Goal: Task Accomplishment & Management: Manage account settings

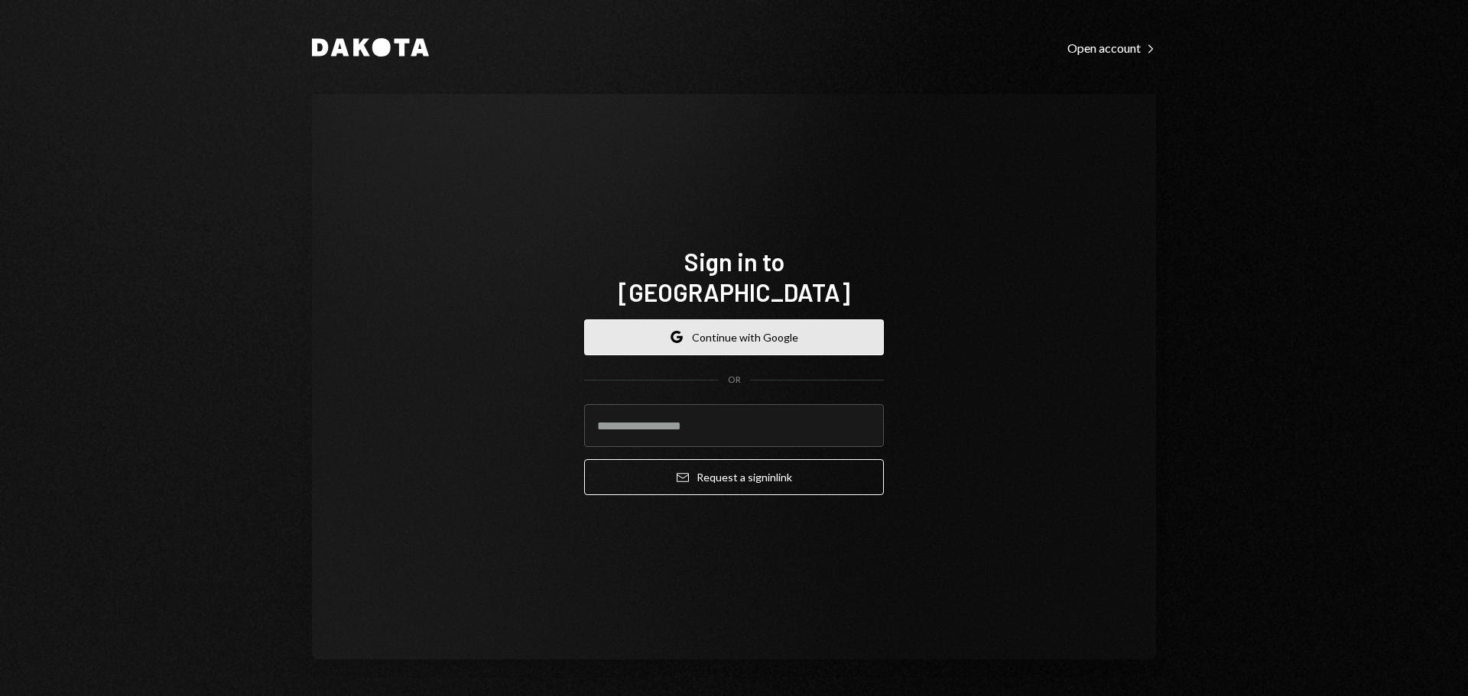
click at [717, 320] on button "Google Continue with Google" at bounding box center [734, 338] width 300 height 36
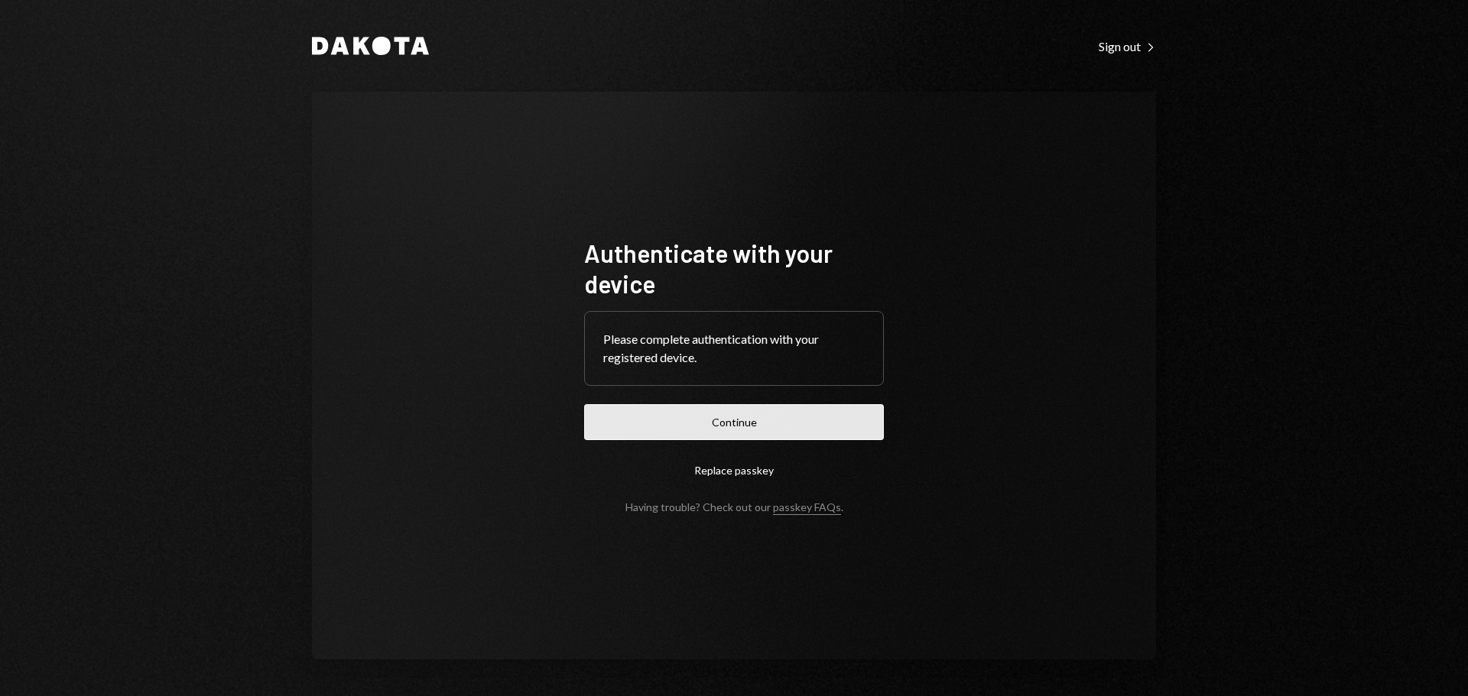
click at [802, 429] on button "Continue" at bounding box center [734, 422] width 300 height 36
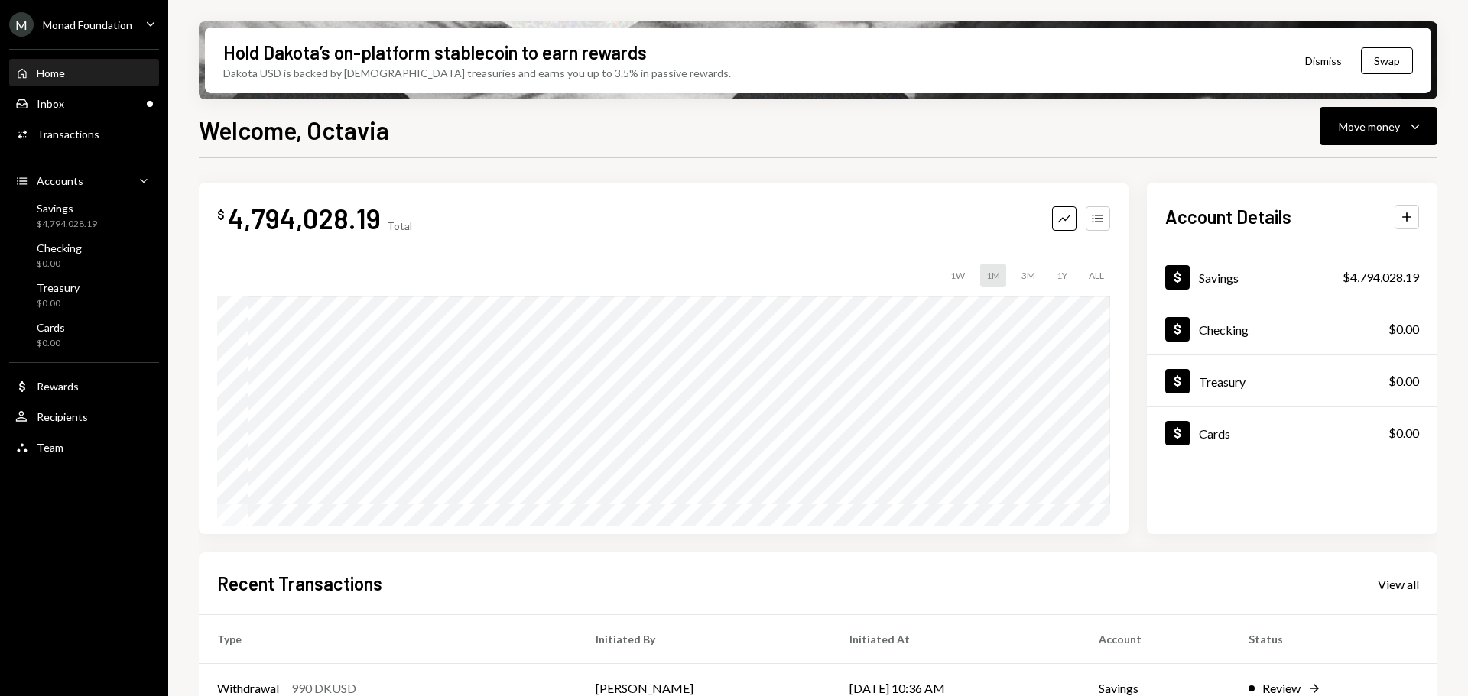
click at [117, 31] on div "M Monad Foundation" at bounding box center [70, 24] width 123 height 24
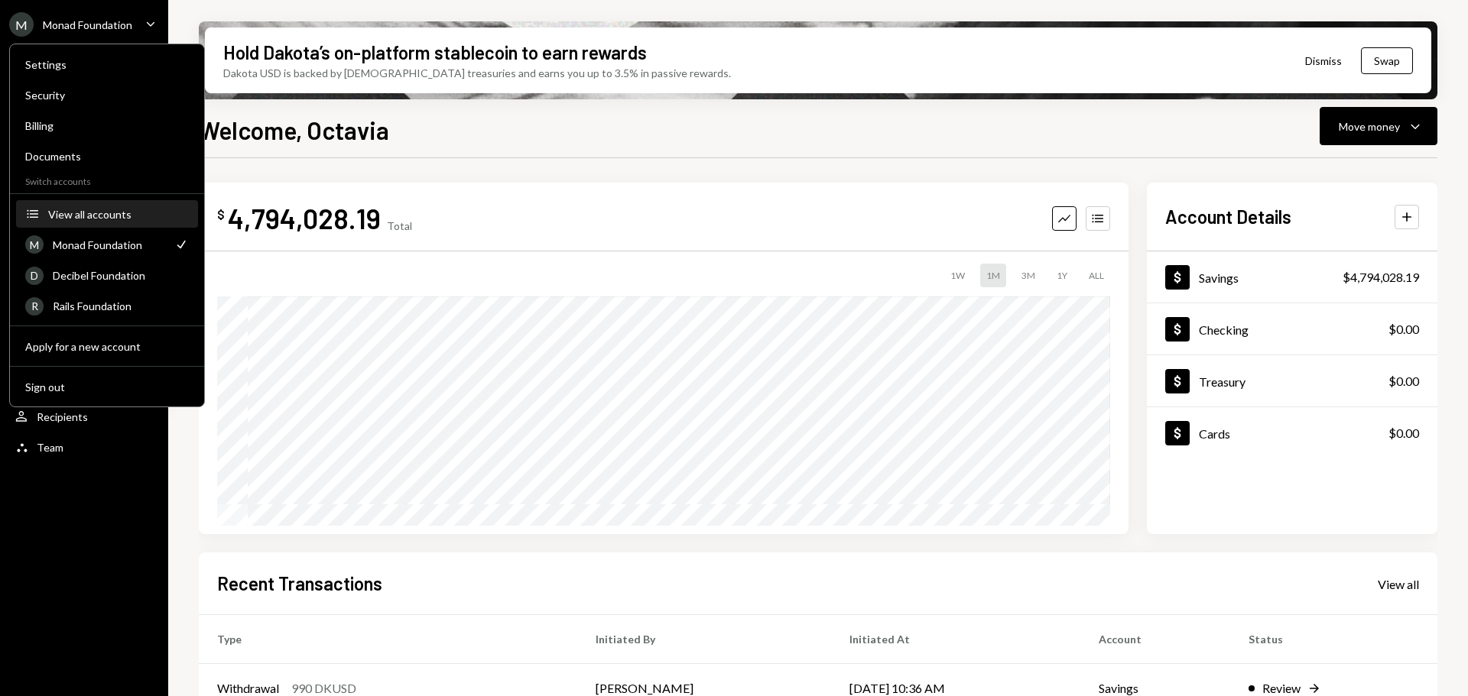
click at [92, 219] on div "View all accounts" at bounding box center [118, 214] width 141 height 13
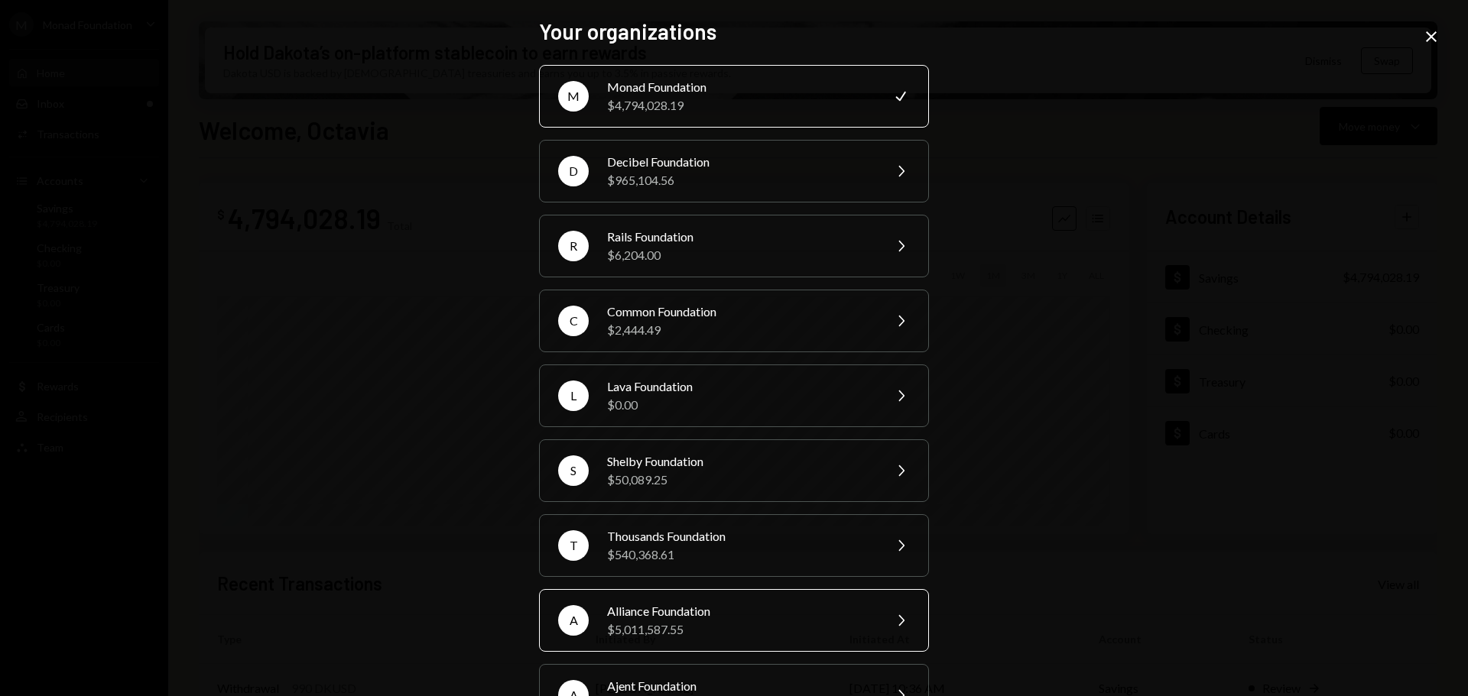
scroll to position [205, 0]
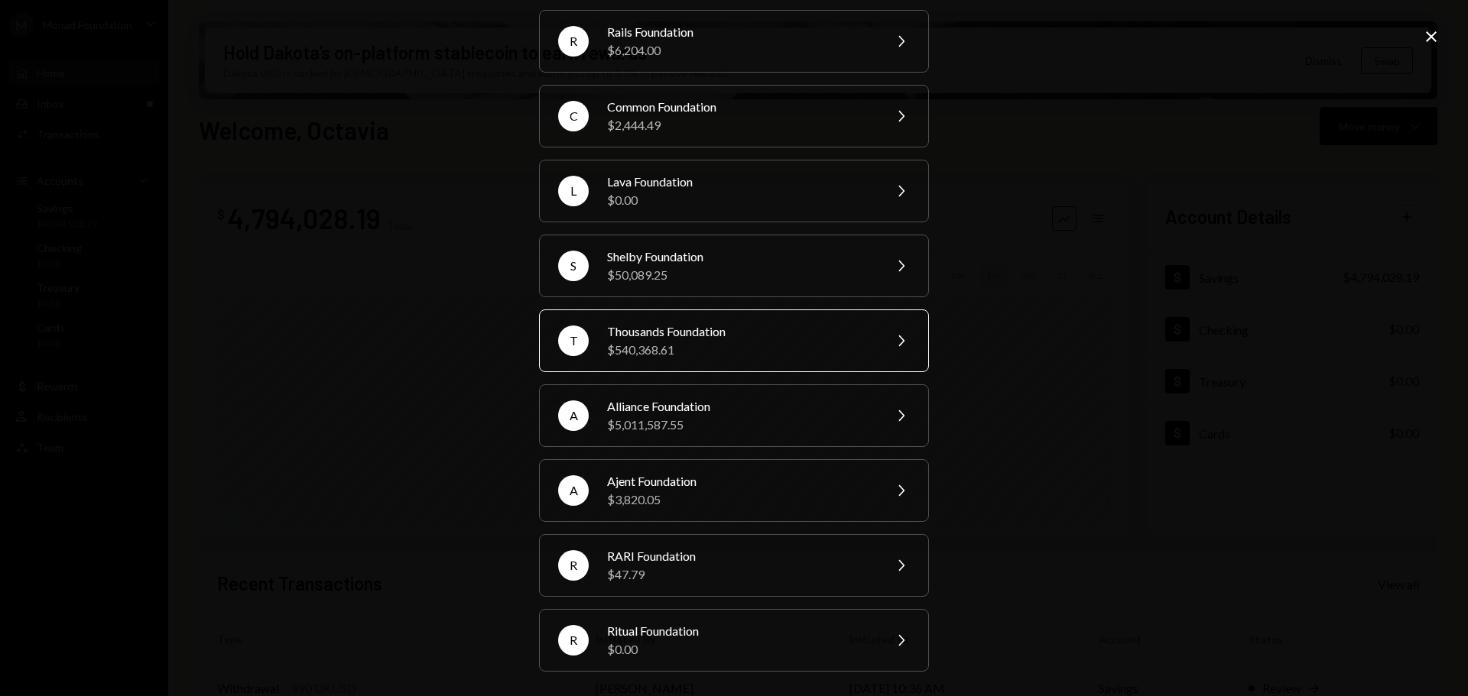
click at [701, 341] on div "$540,368.61" at bounding box center [740, 350] width 266 height 18
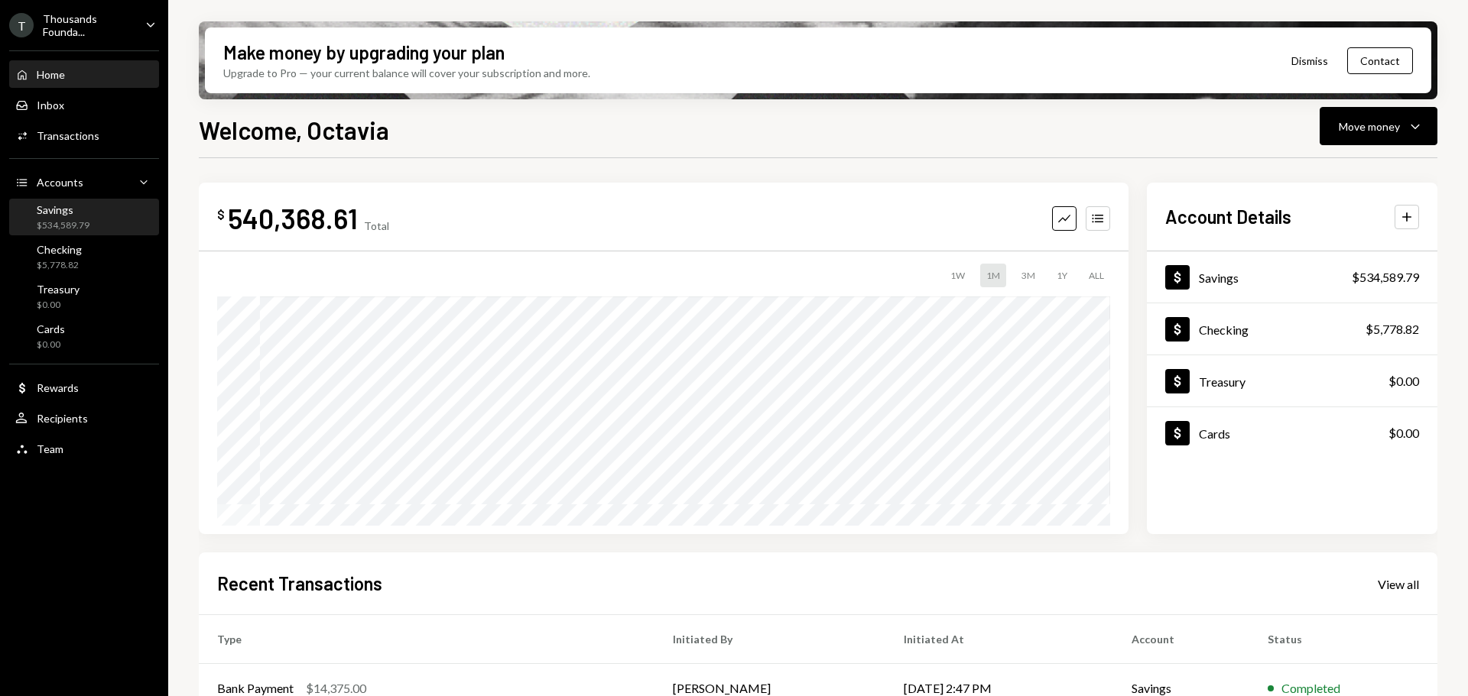
click at [76, 211] on div "Savings" at bounding box center [63, 209] width 53 height 13
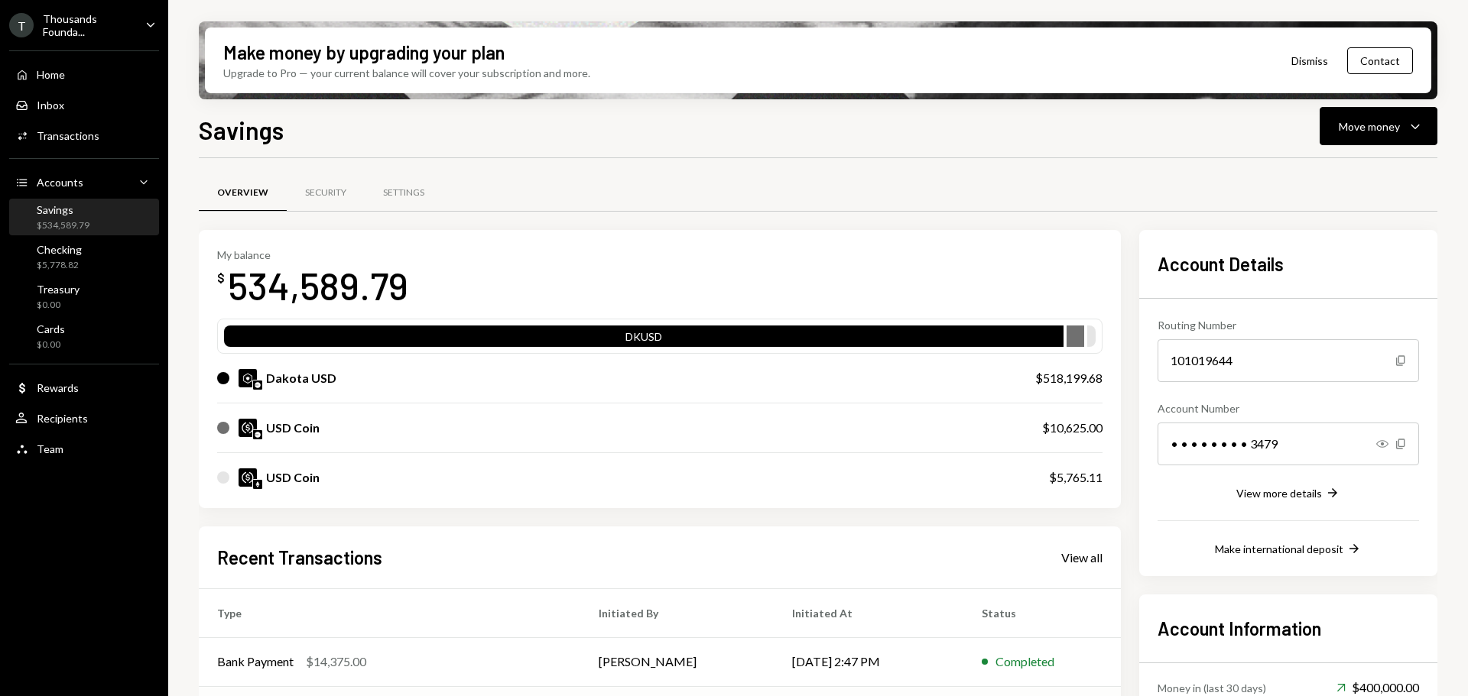
scroll to position [199, 0]
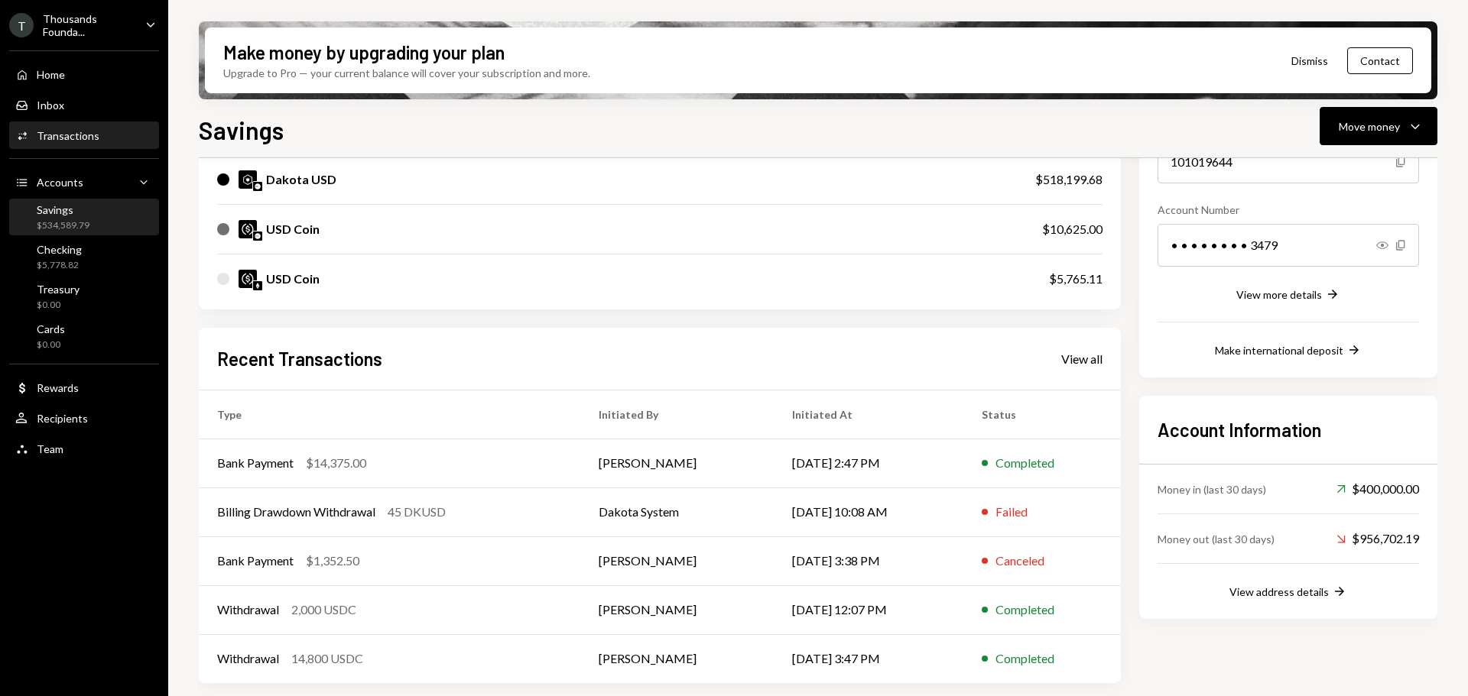
click at [72, 135] on div "Transactions" at bounding box center [68, 135] width 63 height 13
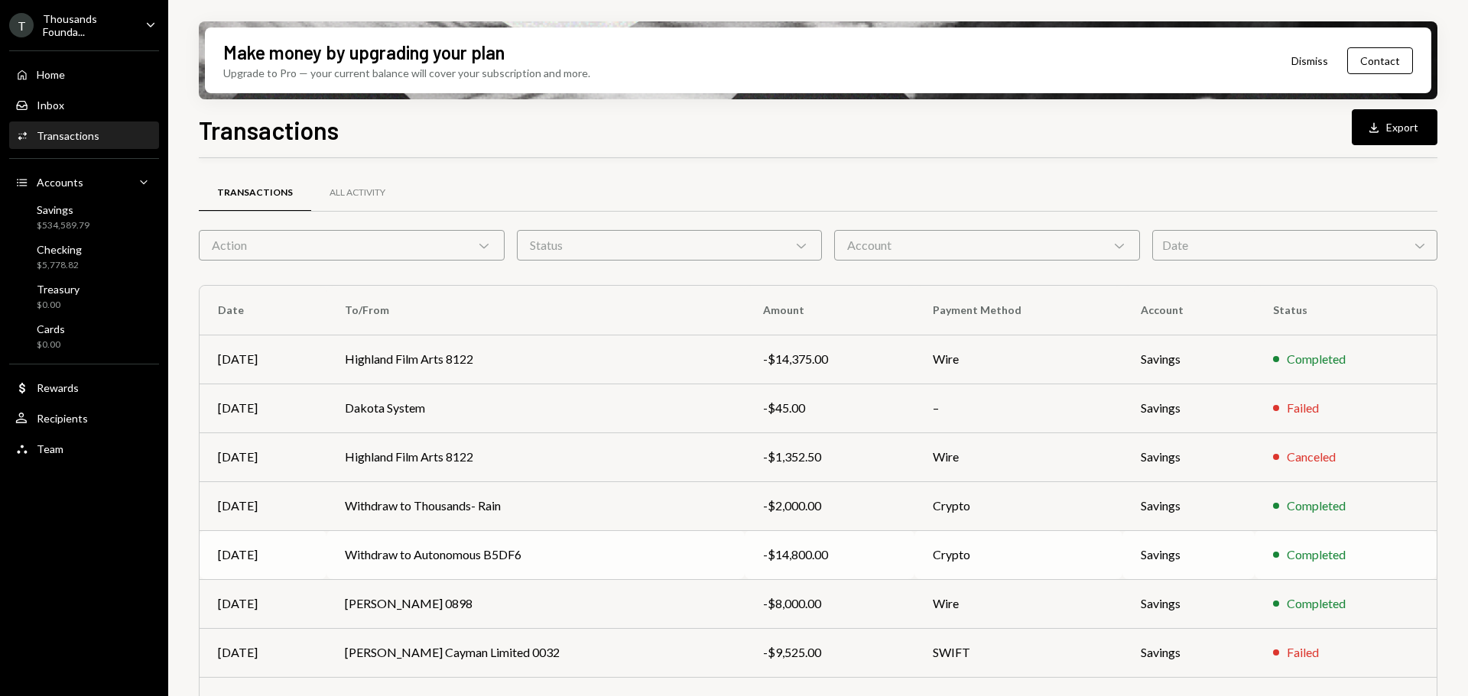
scroll to position [174, 0]
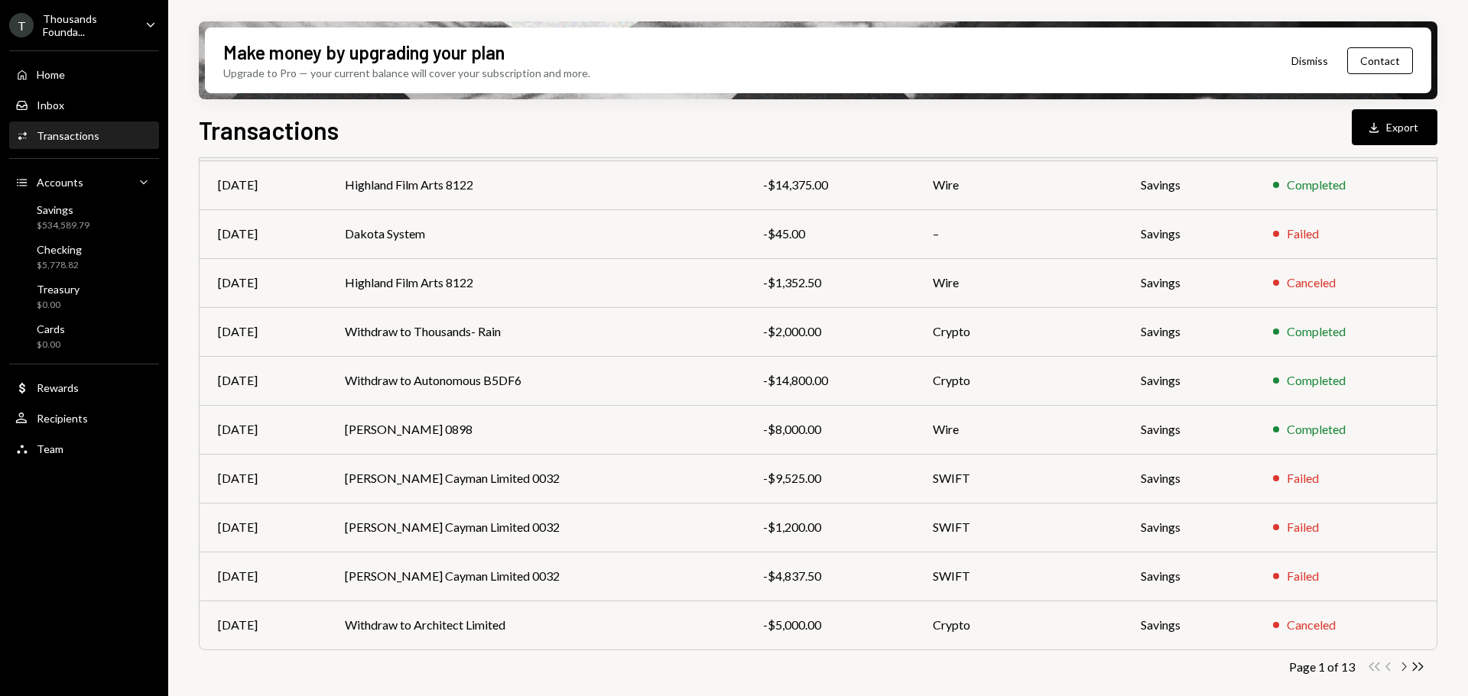
click at [1402, 667] on icon "Chevron Right" at bounding box center [1403, 667] width 15 height 15
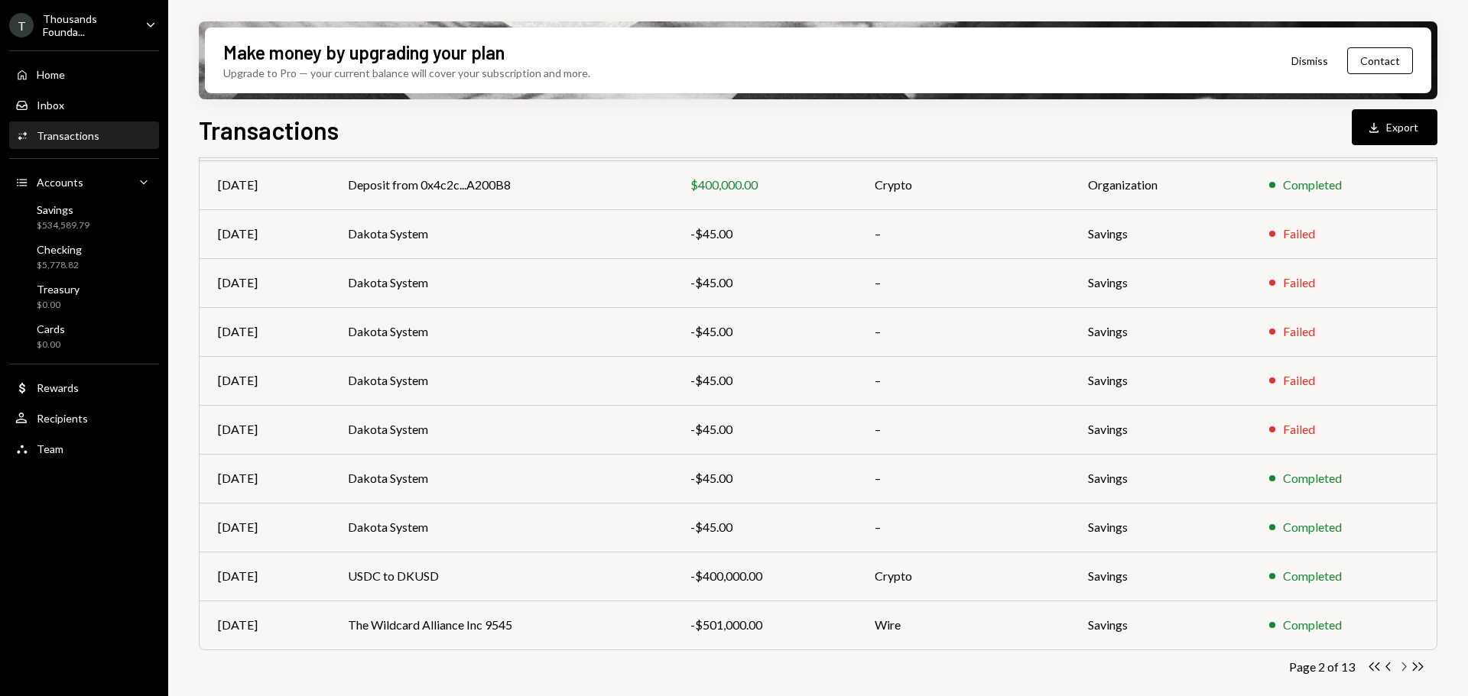
click at [1401, 668] on icon "Chevron Right" at bounding box center [1403, 667] width 15 height 15
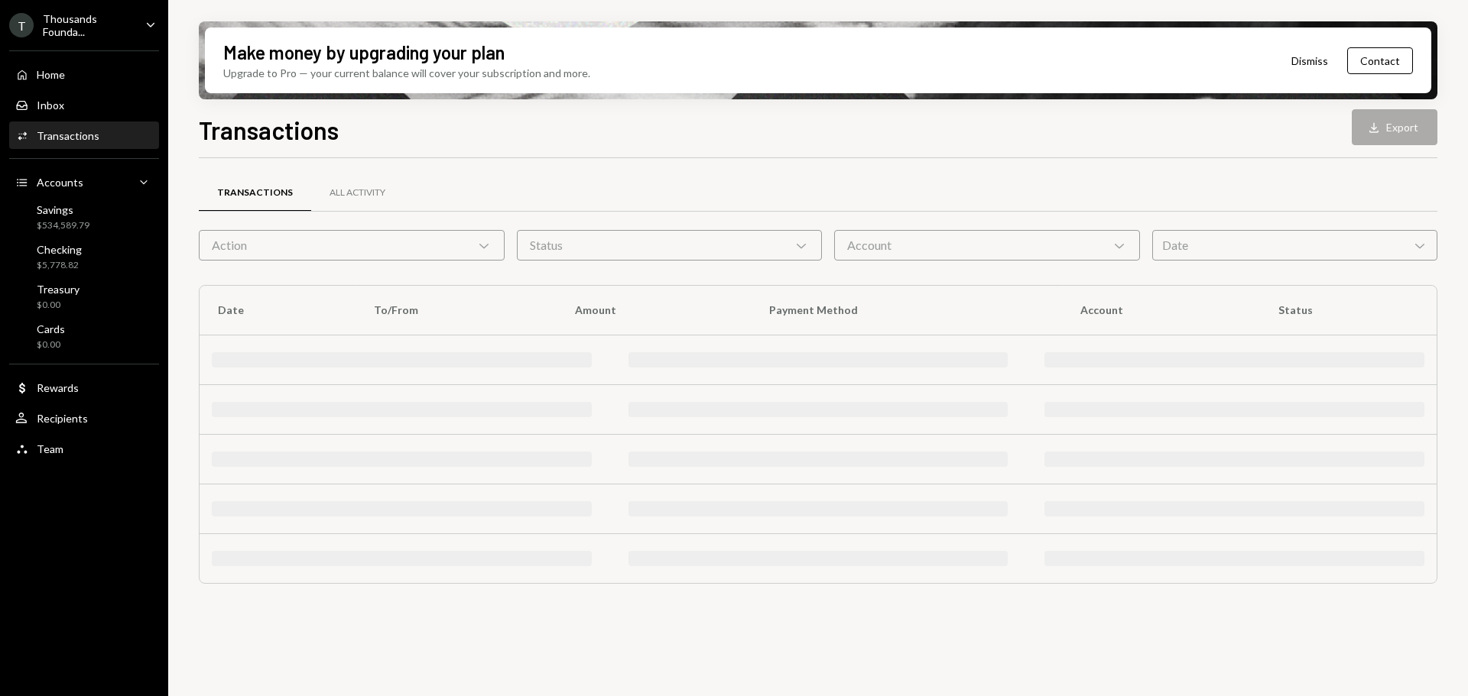
scroll to position [0, 0]
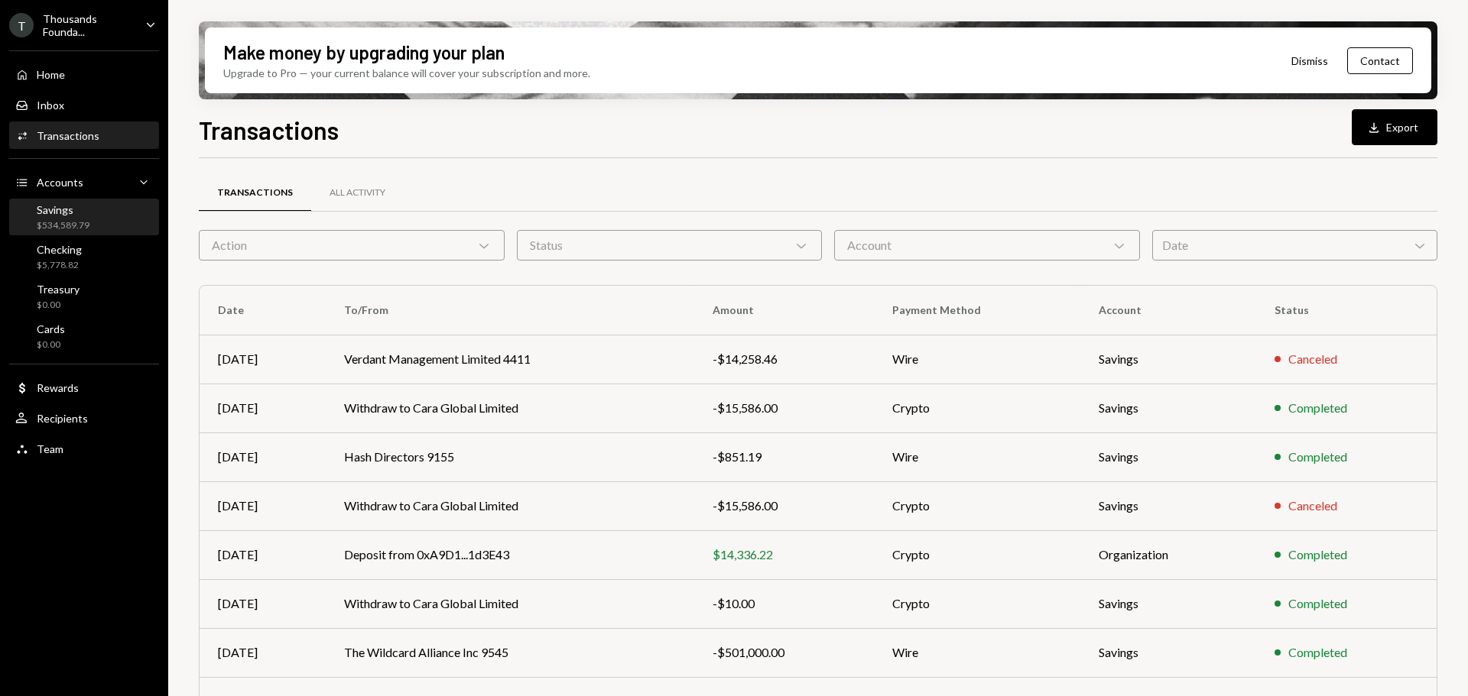
click at [85, 209] on div "Savings" at bounding box center [63, 209] width 53 height 13
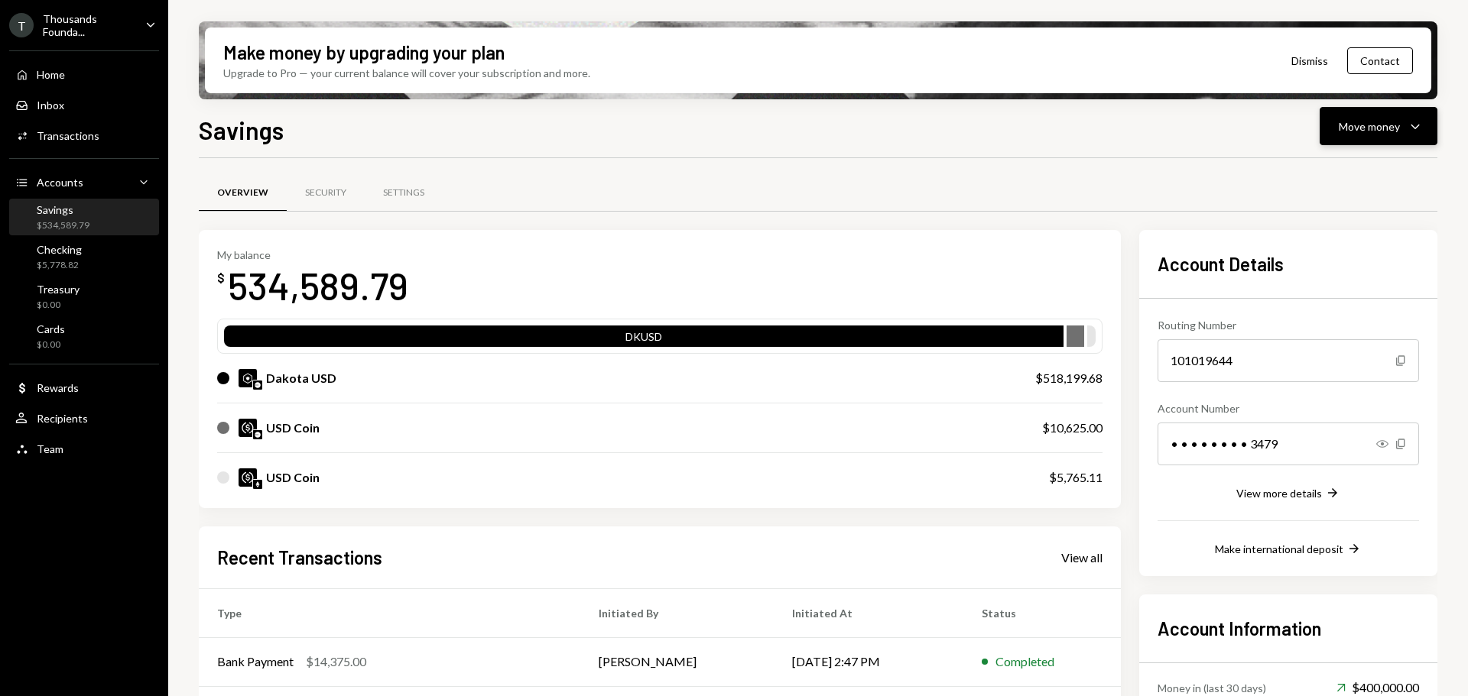
click at [1405, 128] on div "Move money Caret Down" at bounding box center [1377, 126] width 79 height 18
click at [1331, 209] on div "Transfer" at bounding box center [1366, 207] width 112 height 16
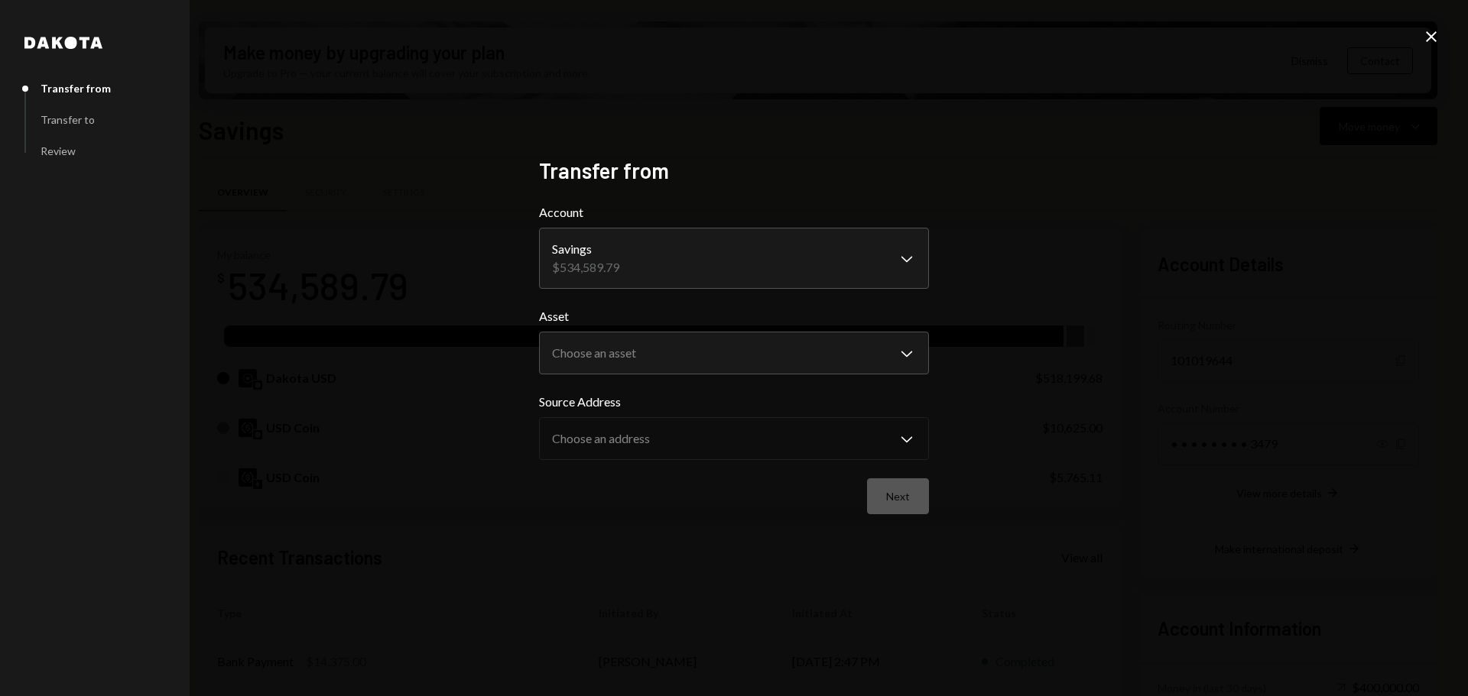
click at [1425, 38] on icon "Close" at bounding box center [1431, 37] width 18 height 18
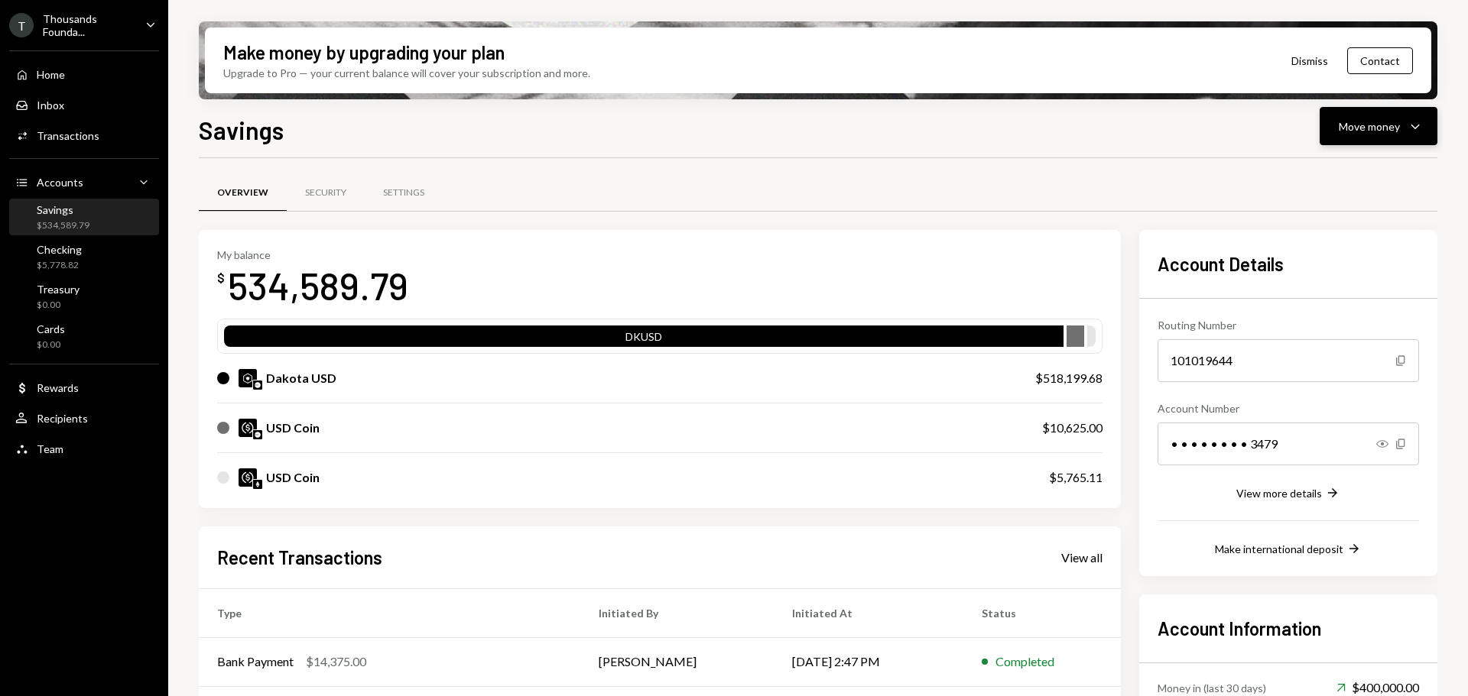
click at [1371, 129] on div "Move money" at bounding box center [1368, 126] width 61 height 16
click at [1322, 170] on div "Send" at bounding box center [1366, 172] width 112 height 16
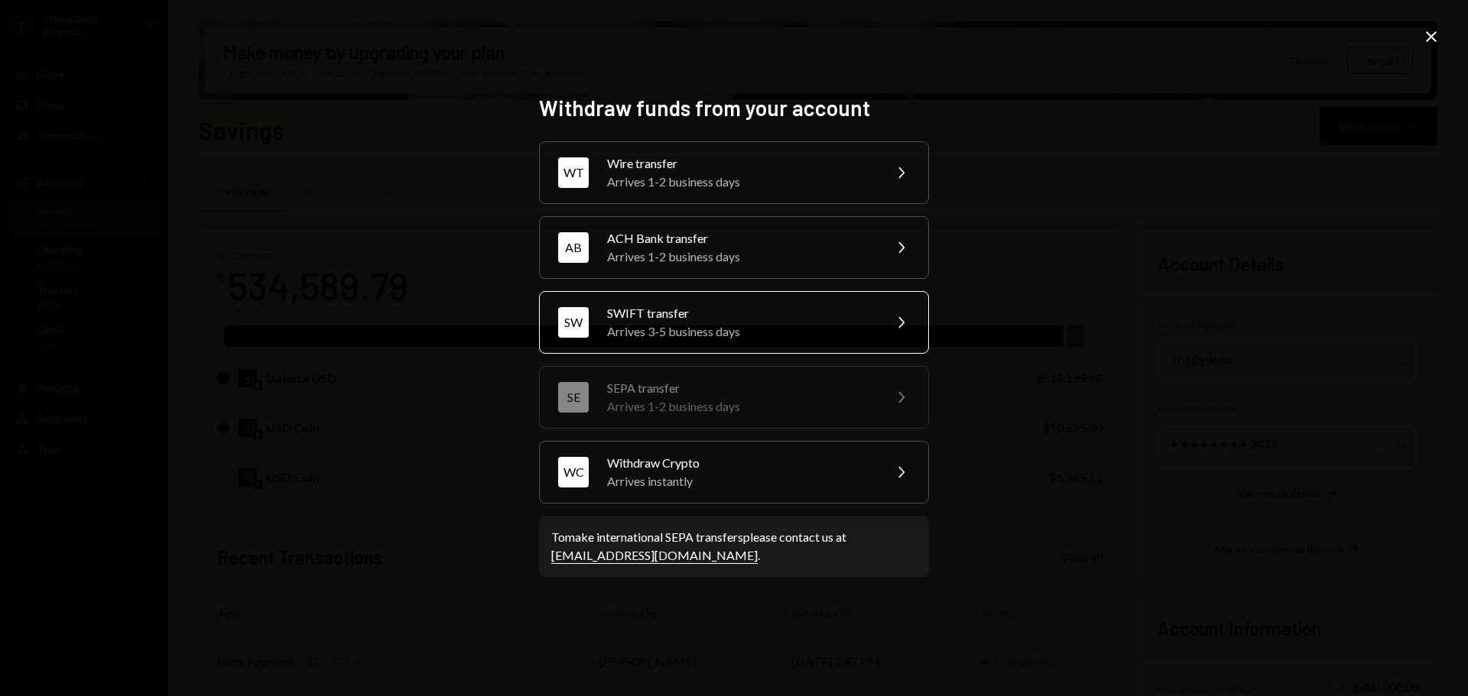
click at [655, 323] on div "Arrives 3-5 business days" at bounding box center [740, 332] width 266 height 18
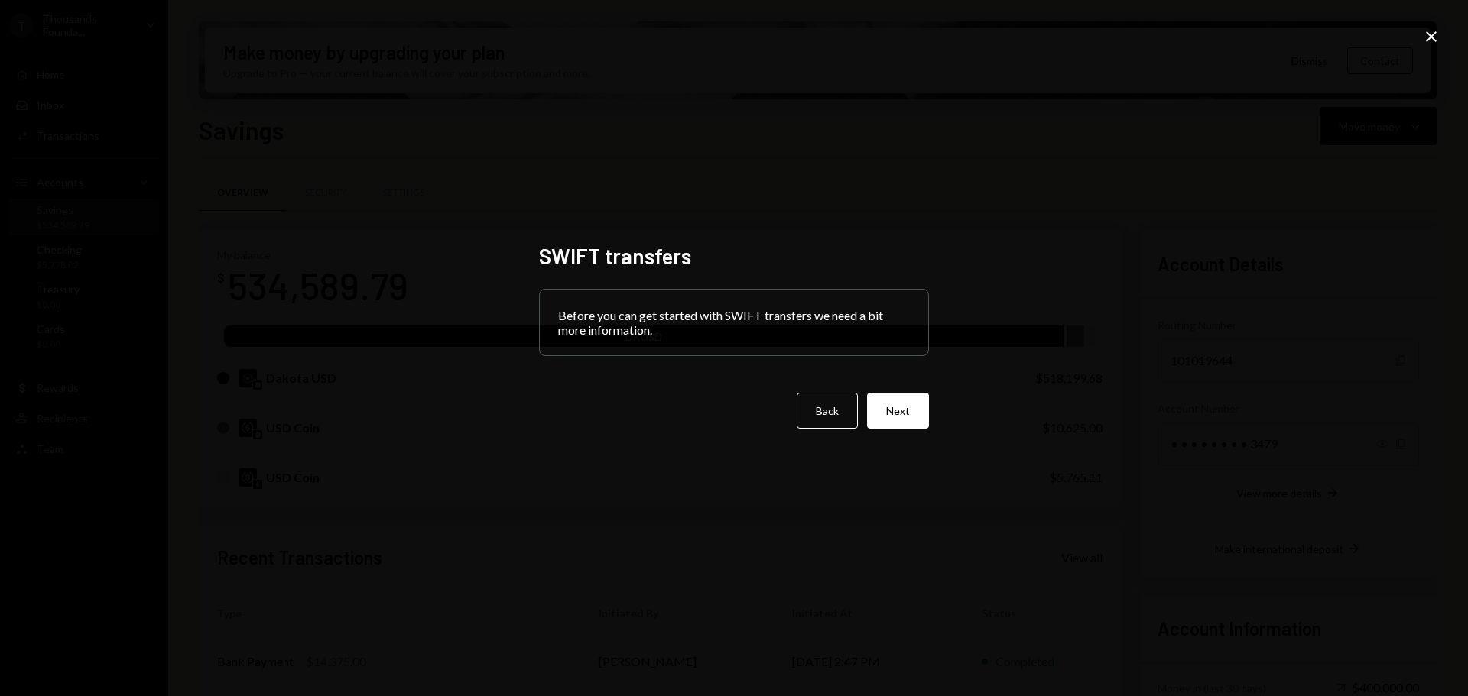
click at [1429, 39] on icon at bounding box center [1431, 36] width 11 height 11
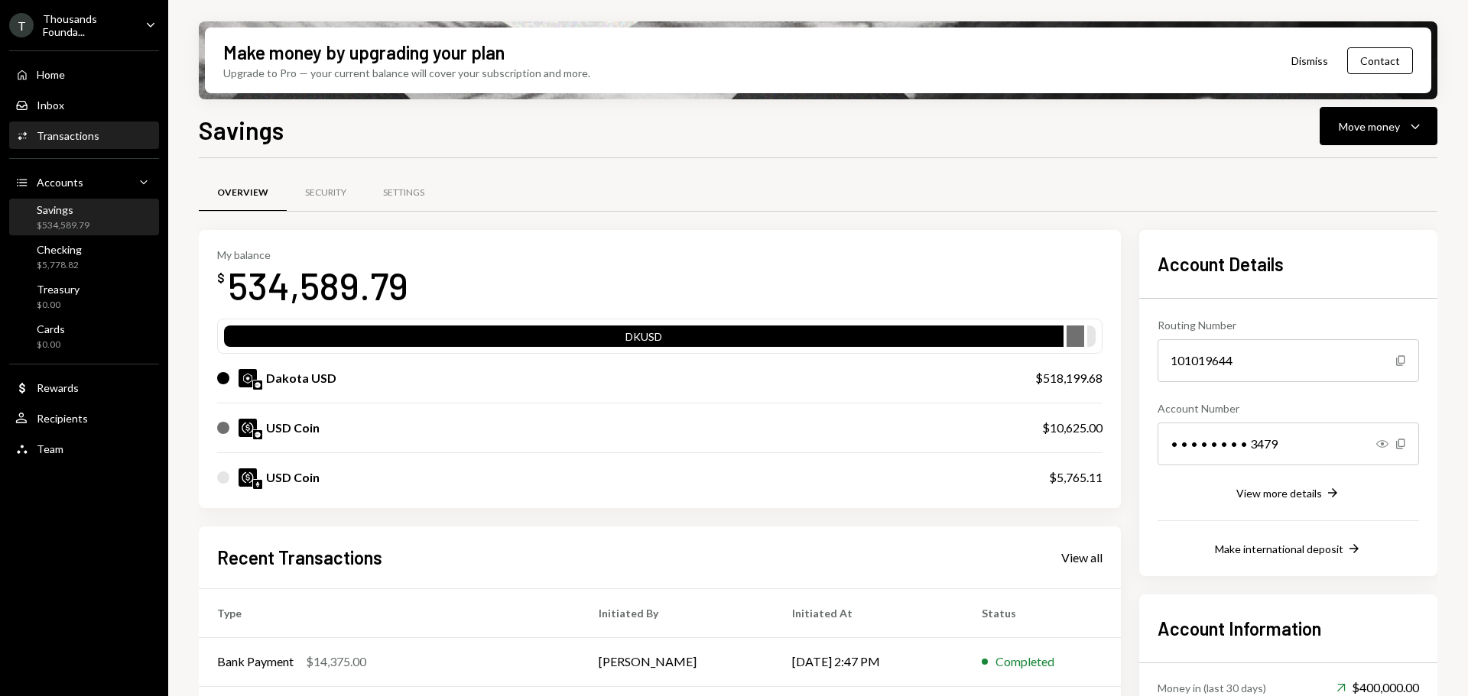
click at [56, 143] on div "Activities Transactions" at bounding box center [84, 136] width 138 height 26
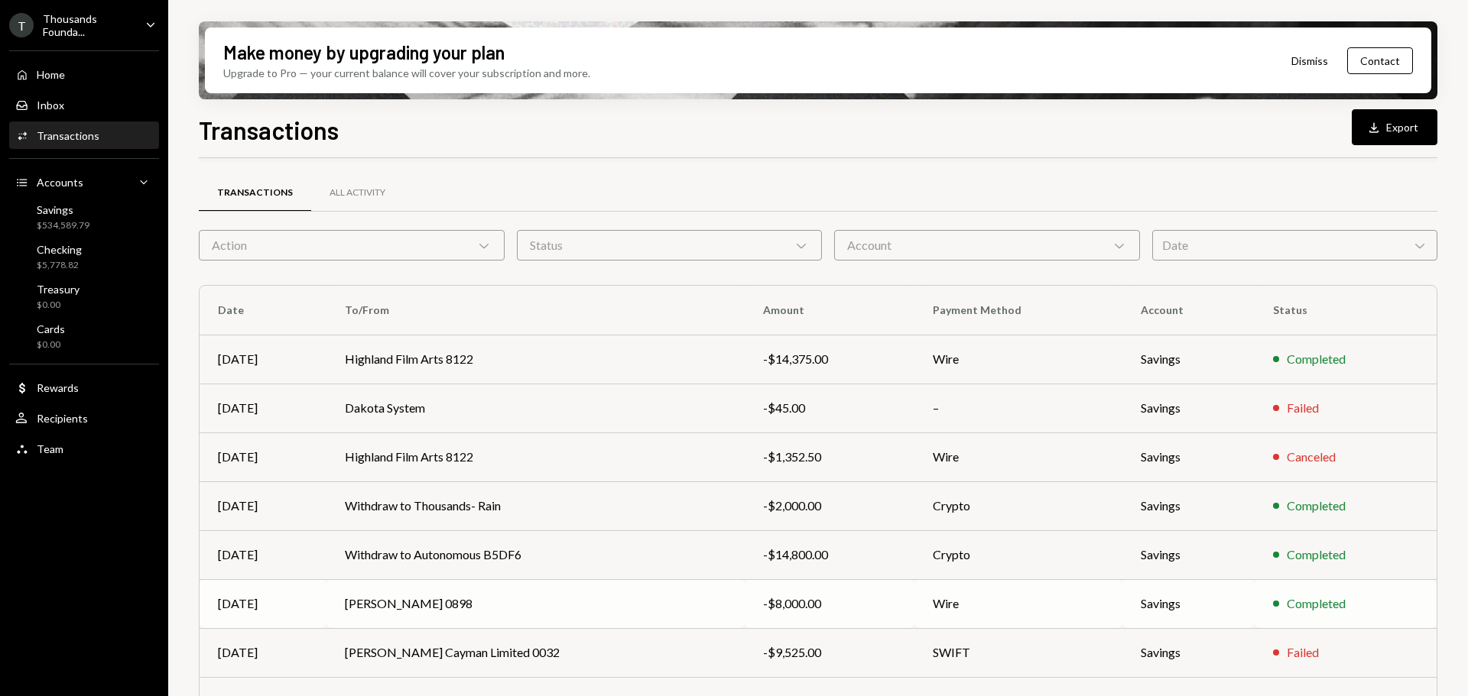
scroll to position [174, 0]
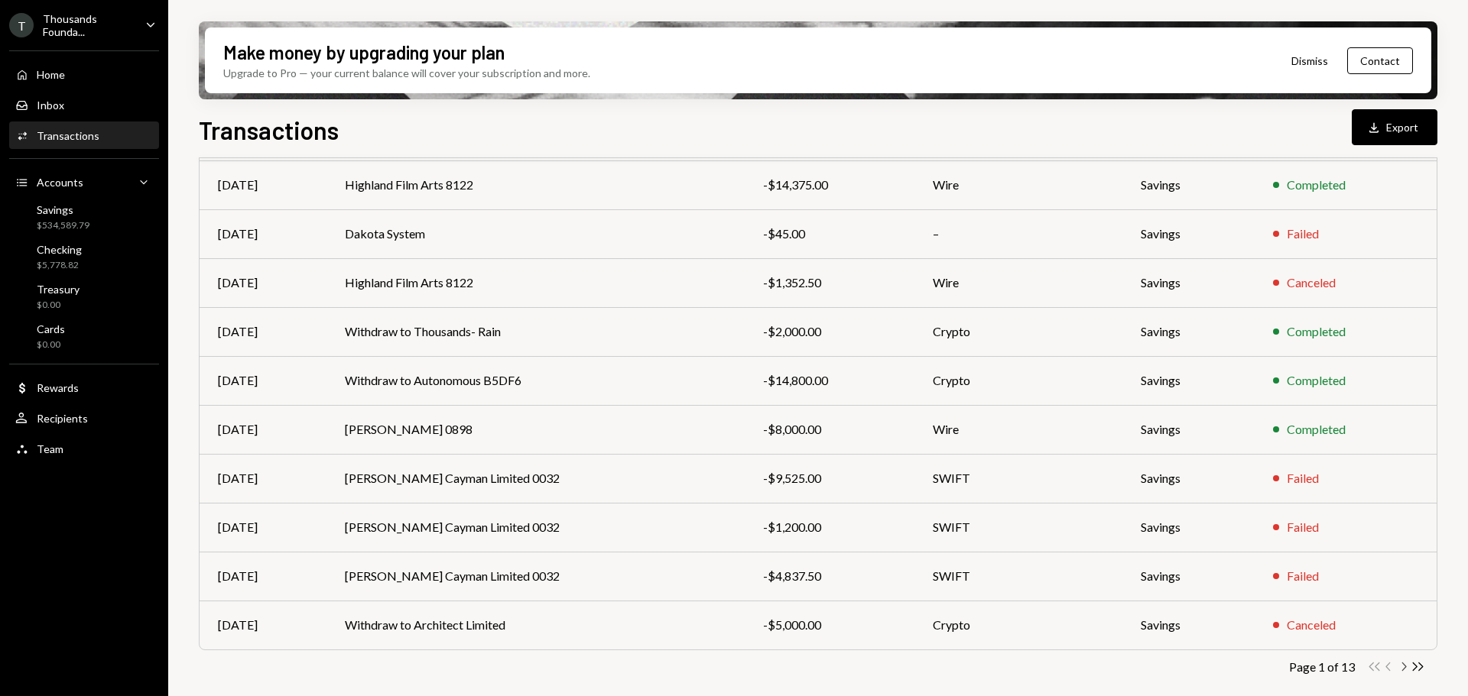
click at [1405, 668] on icon "button" at bounding box center [1404, 667] width 5 height 8
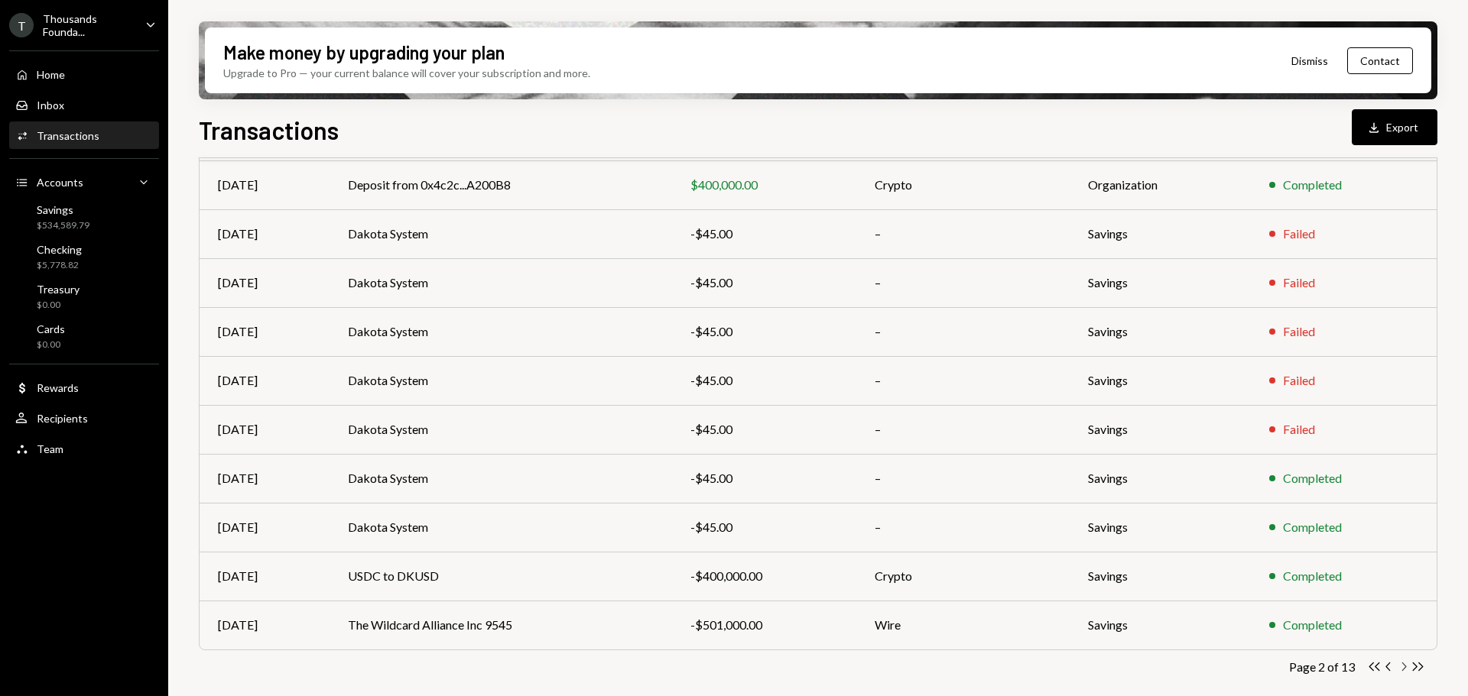
click at [1403, 667] on icon "Chevron Right" at bounding box center [1403, 667] width 15 height 15
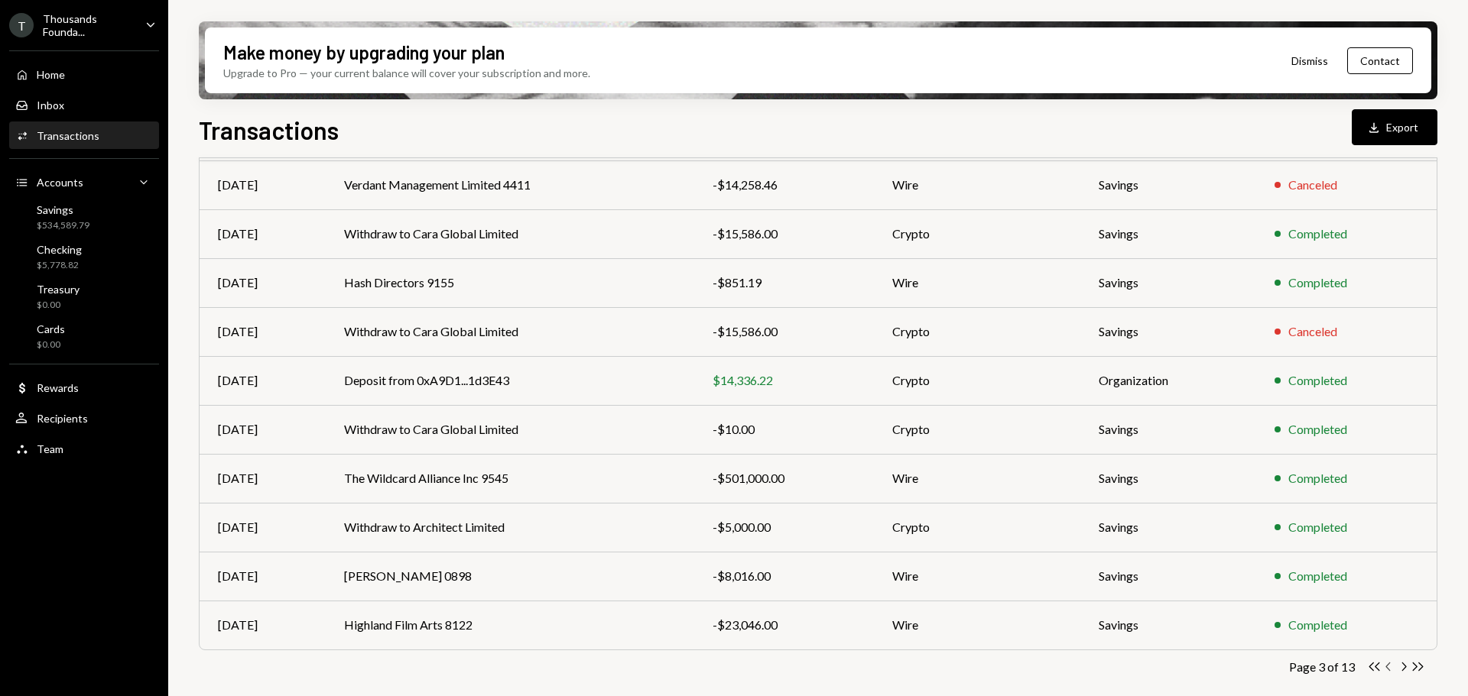
click at [1387, 669] on icon "Chevron Left" at bounding box center [1388, 667] width 15 height 15
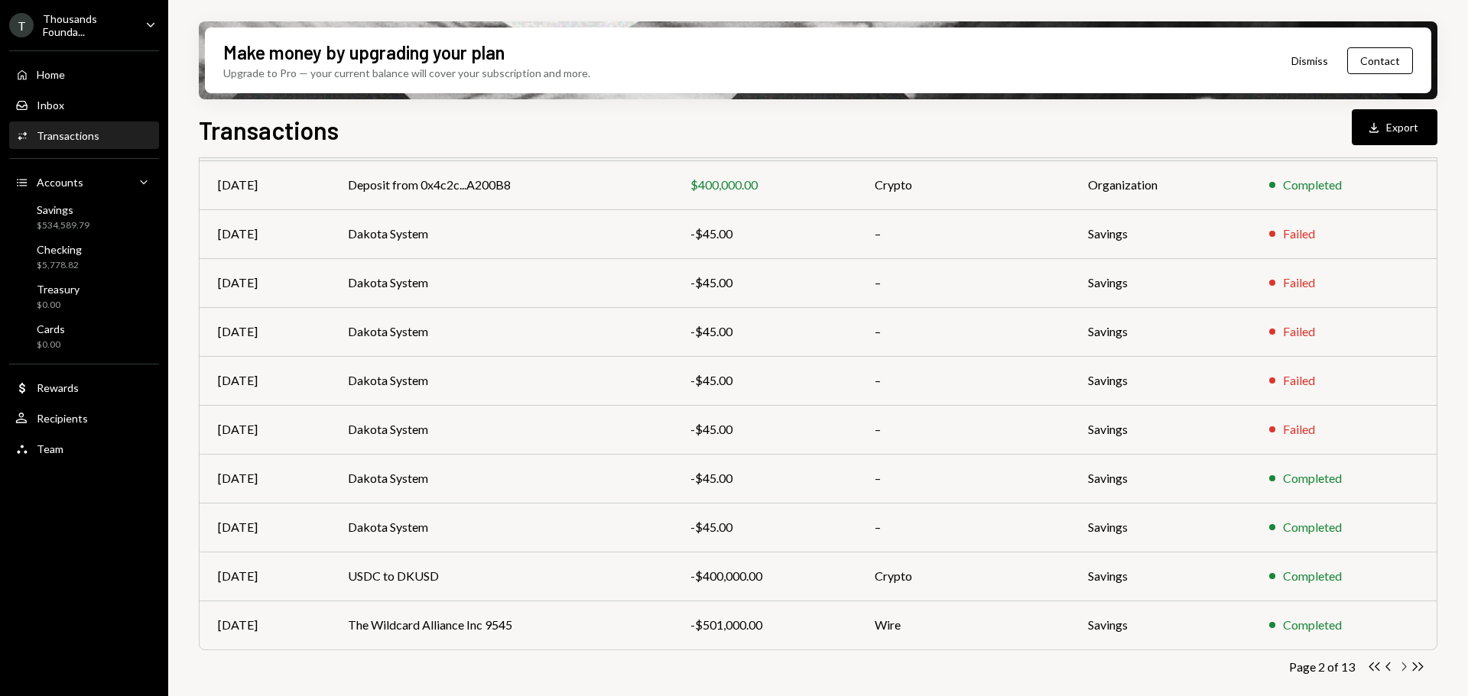
click at [1404, 665] on icon "button" at bounding box center [1404, 667] width 5 height 8
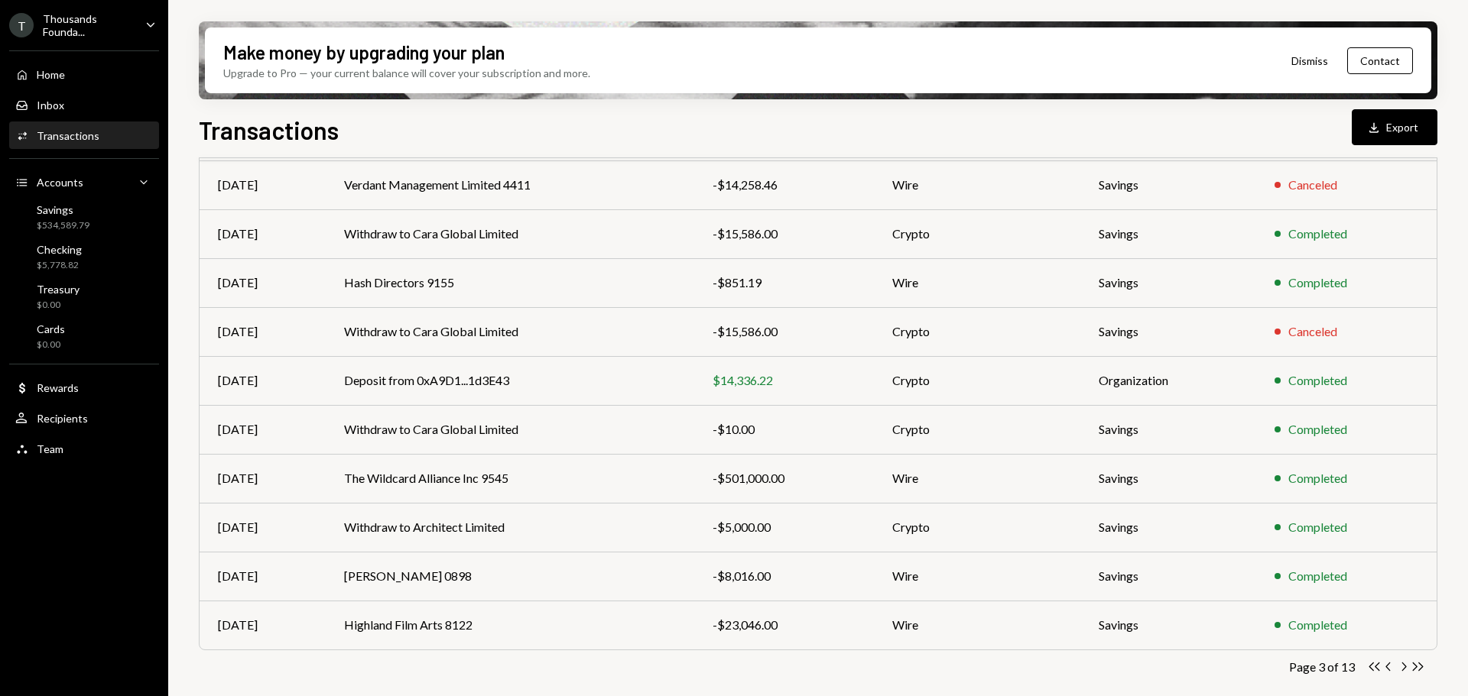
scroll to position [0, 0]
